Goal: Task Accomplishment & Management: Complete application form

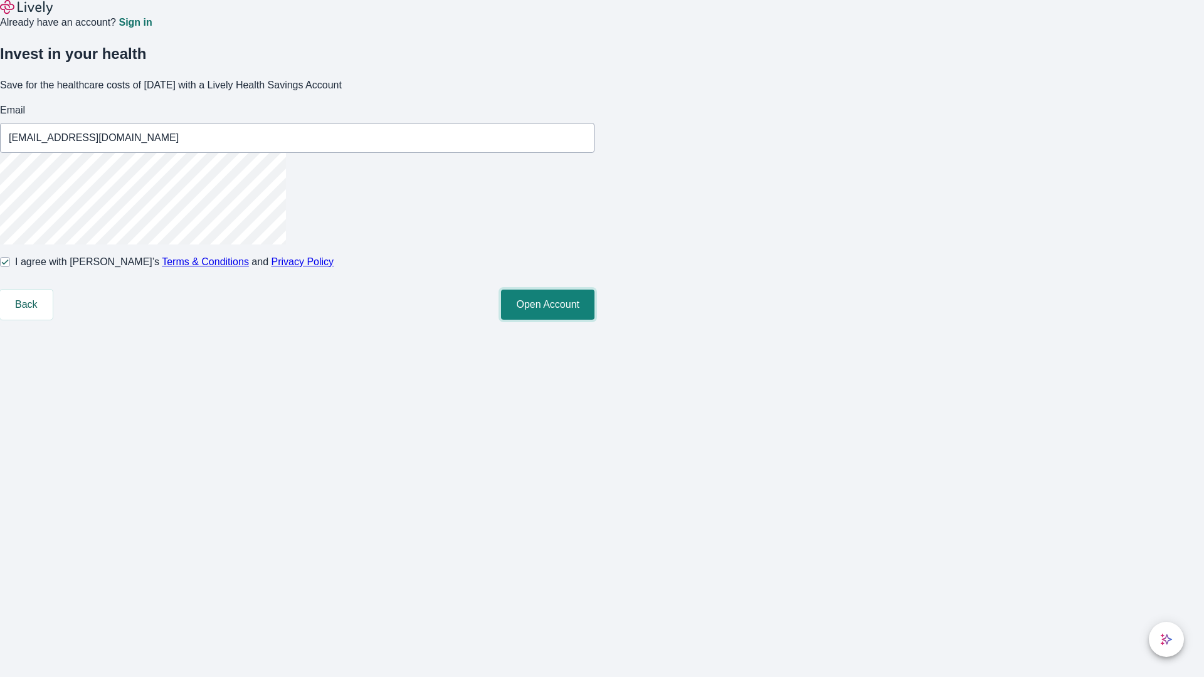
click at [595, 320] on button "Open Account" at bounding box center [547, 305] width 93 height 30
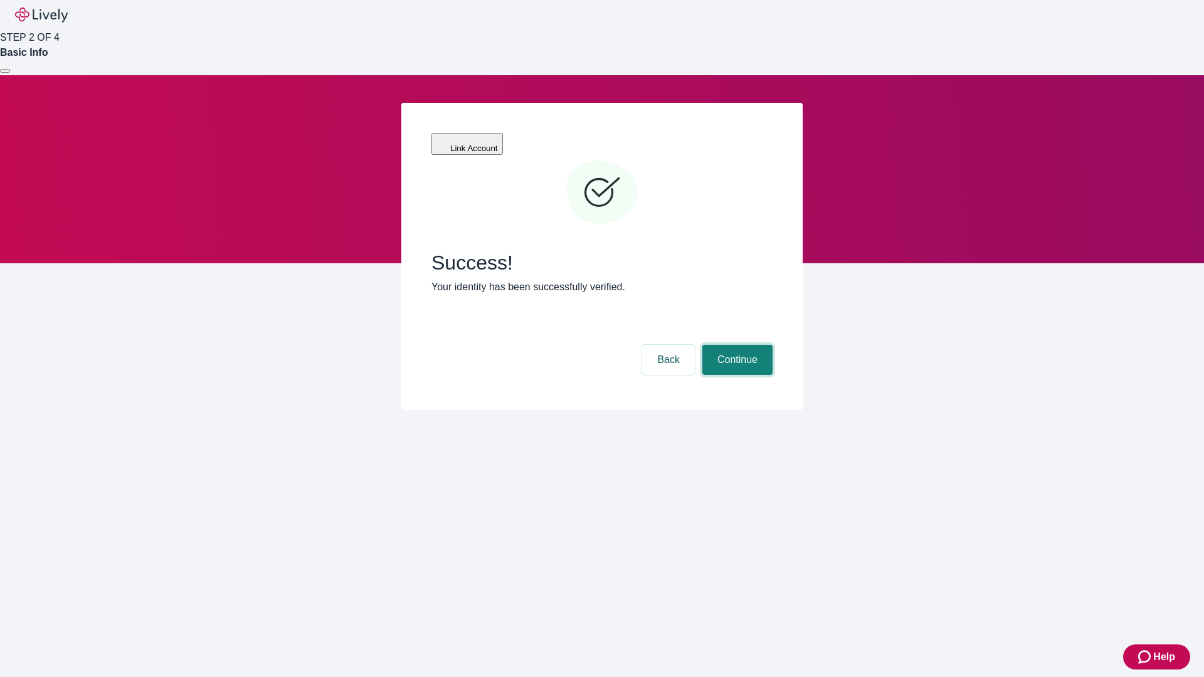
click at [736, 345] on button "Continue" at bounding box center [737, 360] width 70 height 30
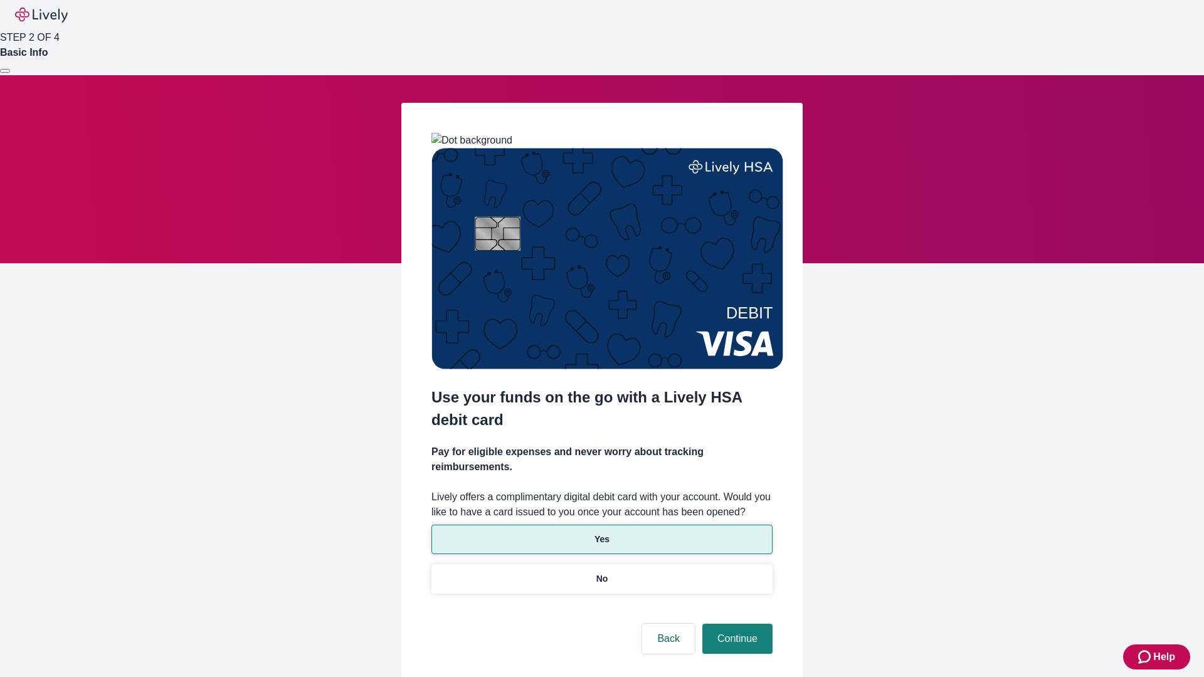
click at [601, 533] on p "Yes" at bounding box center [602, 539] width 15 height 13
click at [736, 624] on button "Continue" at bounding box center [737, 639] width 70 height 30
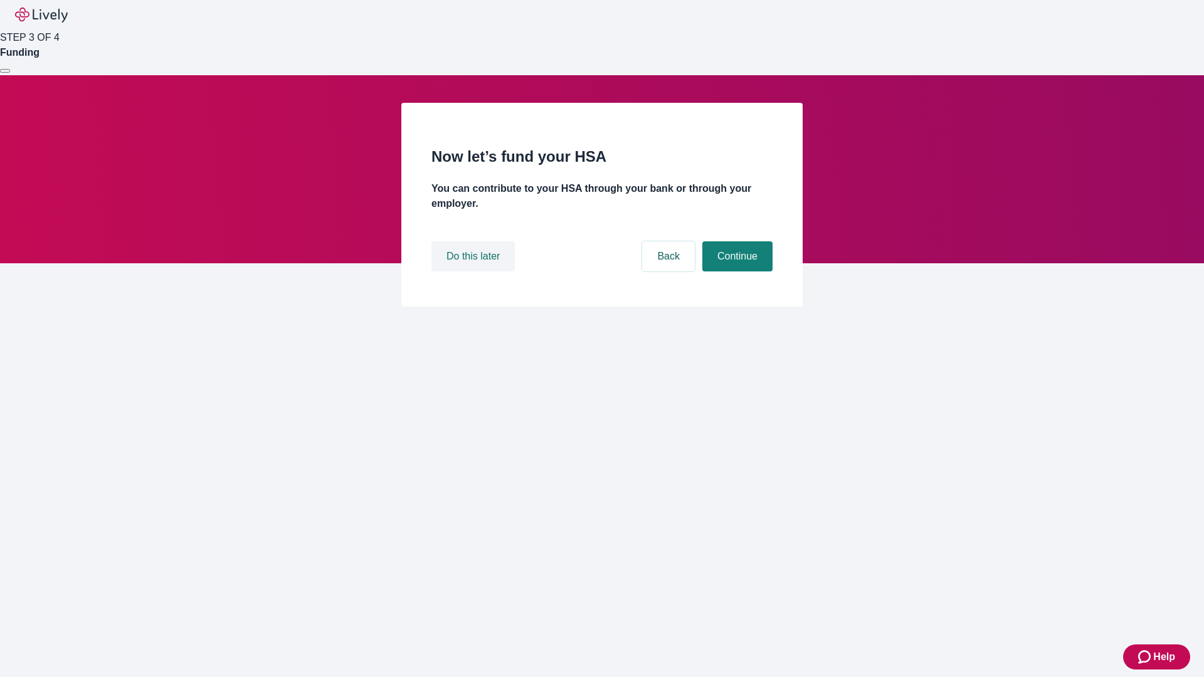
click at [475, 272] on button "Do this later" at bounding box center [472, 256] width 83 height 30
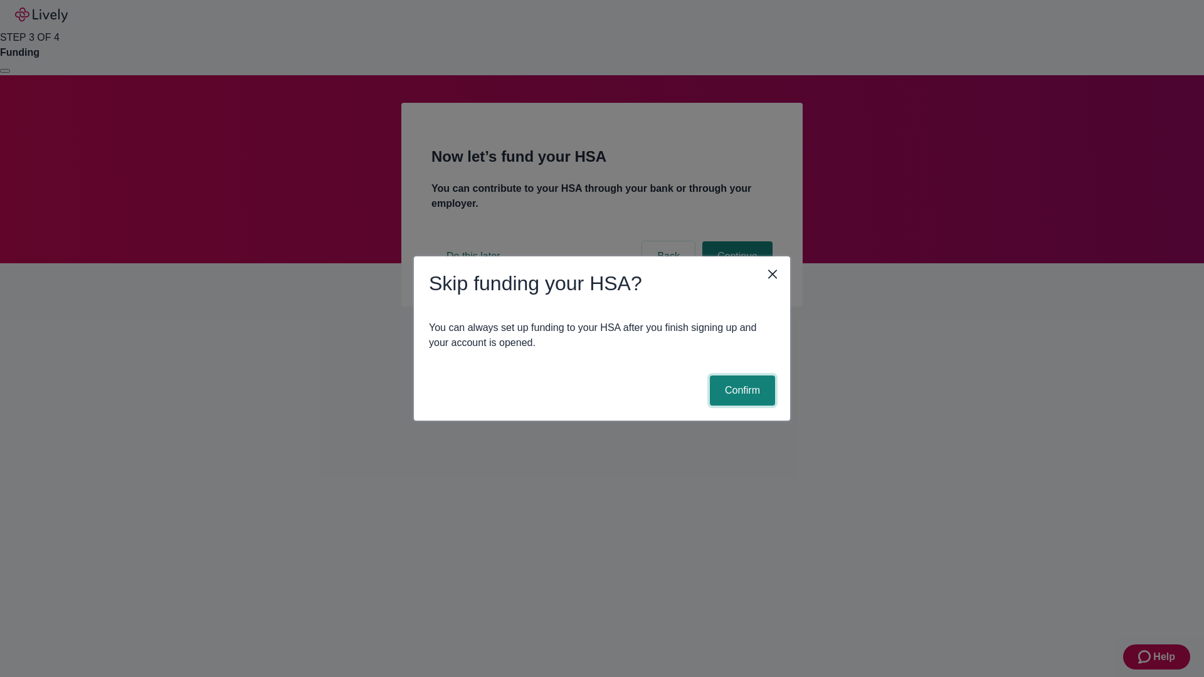
click at [741, 391] on button "Confirm" at bounding box center [742, 391] width 65 height 30
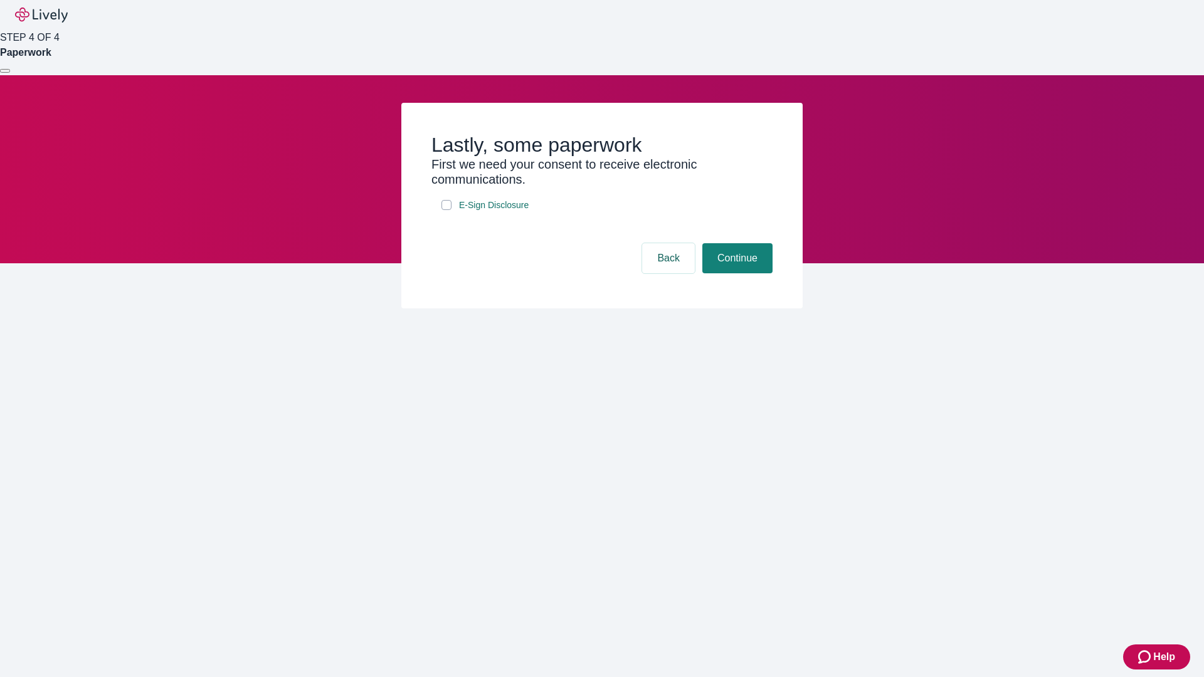
click at [447, 210] on input "E-Sign Disclosure" at bounding box center [447, 205] width 10 height 10
checkbox input "true"
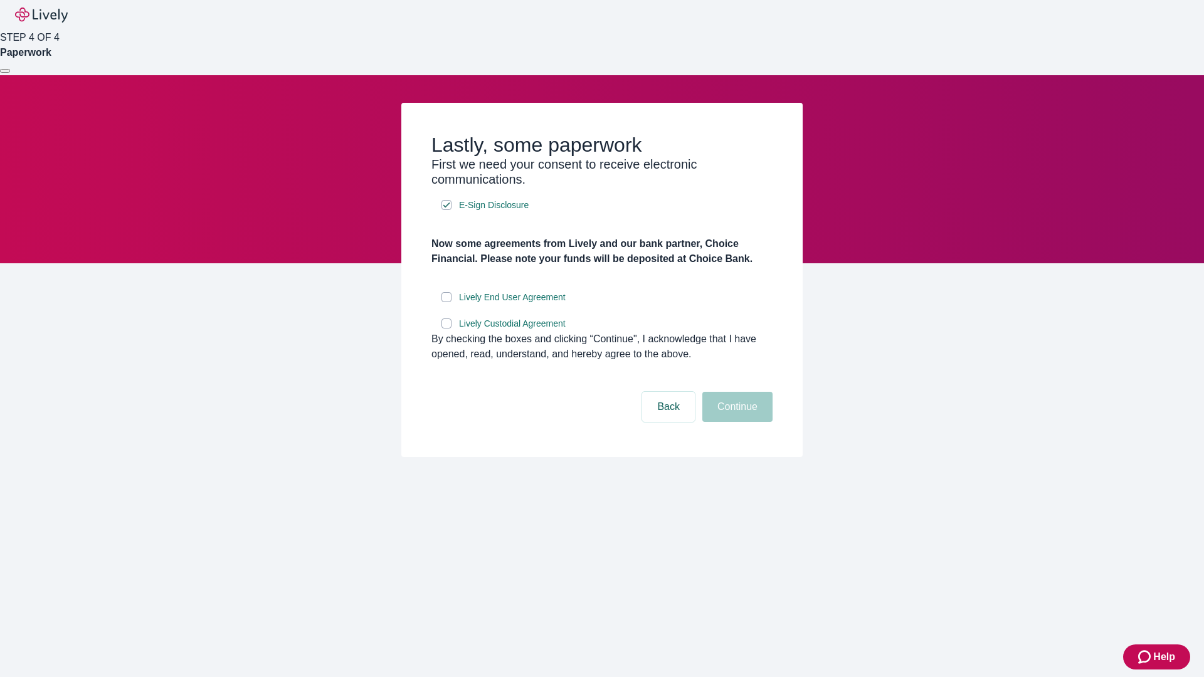
click at [447, 302] on input "Lively End User Agreement" at bounding box center [447, 297] width 10 height 10
checkbox input "true"
click at [447, 329] on input "Lively Custodial Agreement" at bounding box center [447, 324] width 10 height 10
checkbox input "true"
click at [736, 422] on button "Continue" at bounding box center [737, 407] width 70 height 30
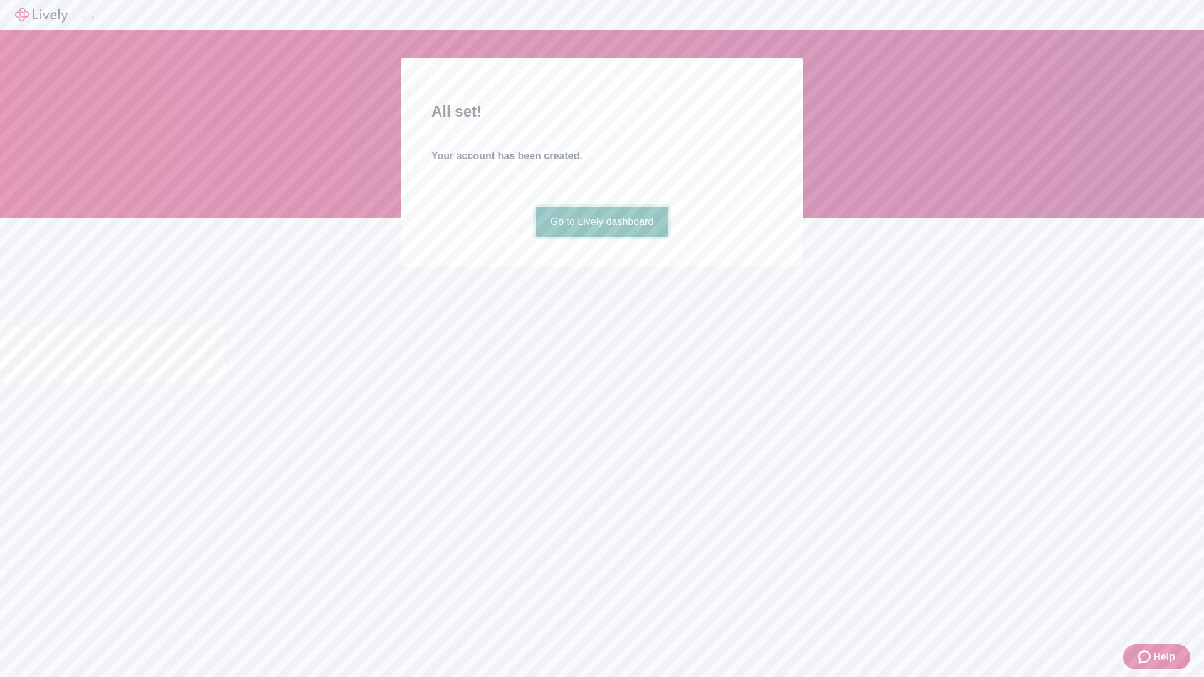
click at [601, 237] on link "Go to Lively dashboard" at bounding box center [603, 222] width 134 height 30
